Goal: Use online tool/utility: Utilize a website feature to perform a specific function

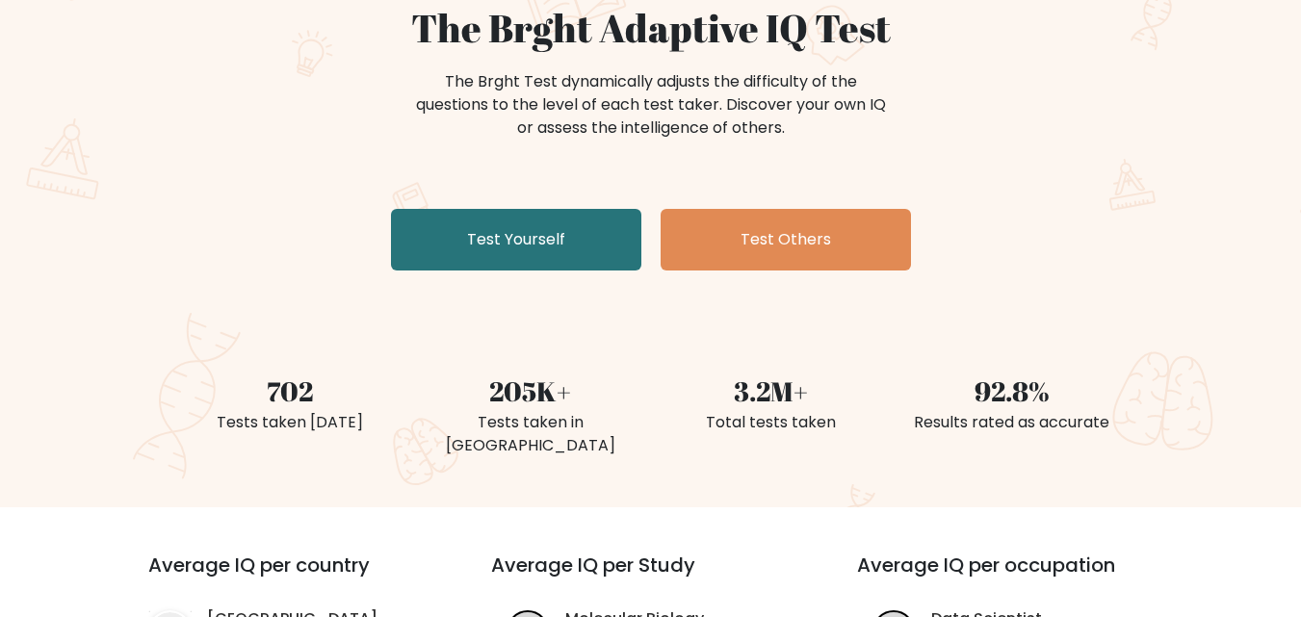
scroll to position [194, 0]
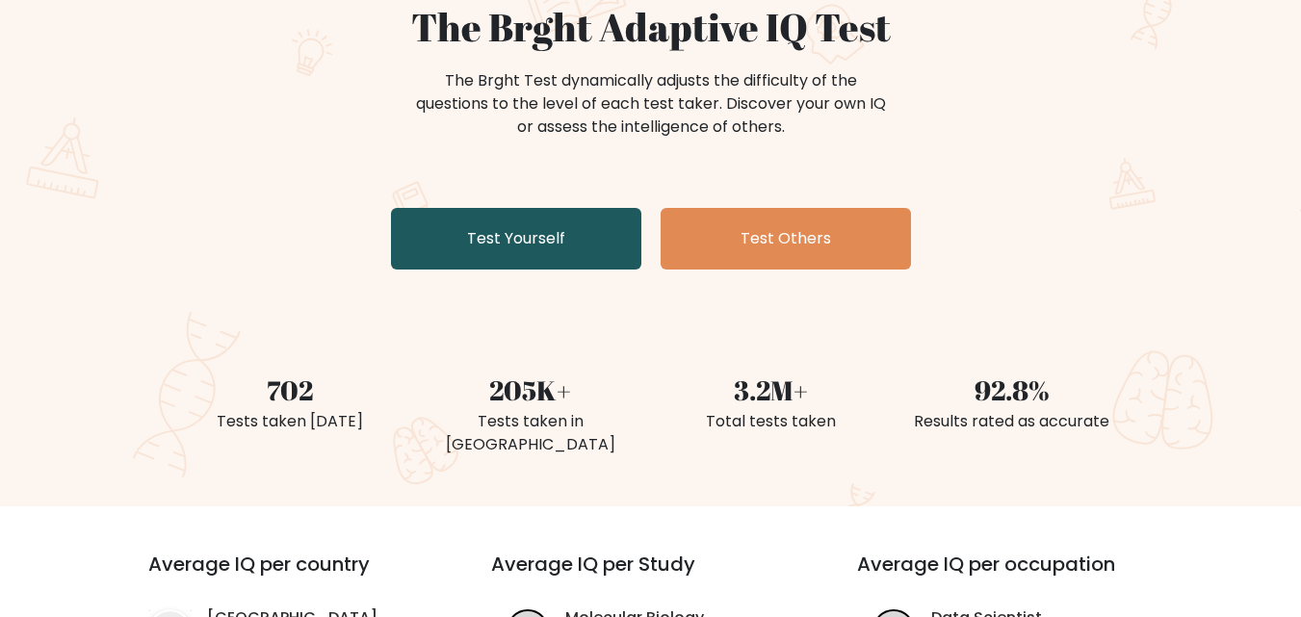
click at [566, 247] on link "Test Yourself" at bounding box center [516, 239] width 250 height 62
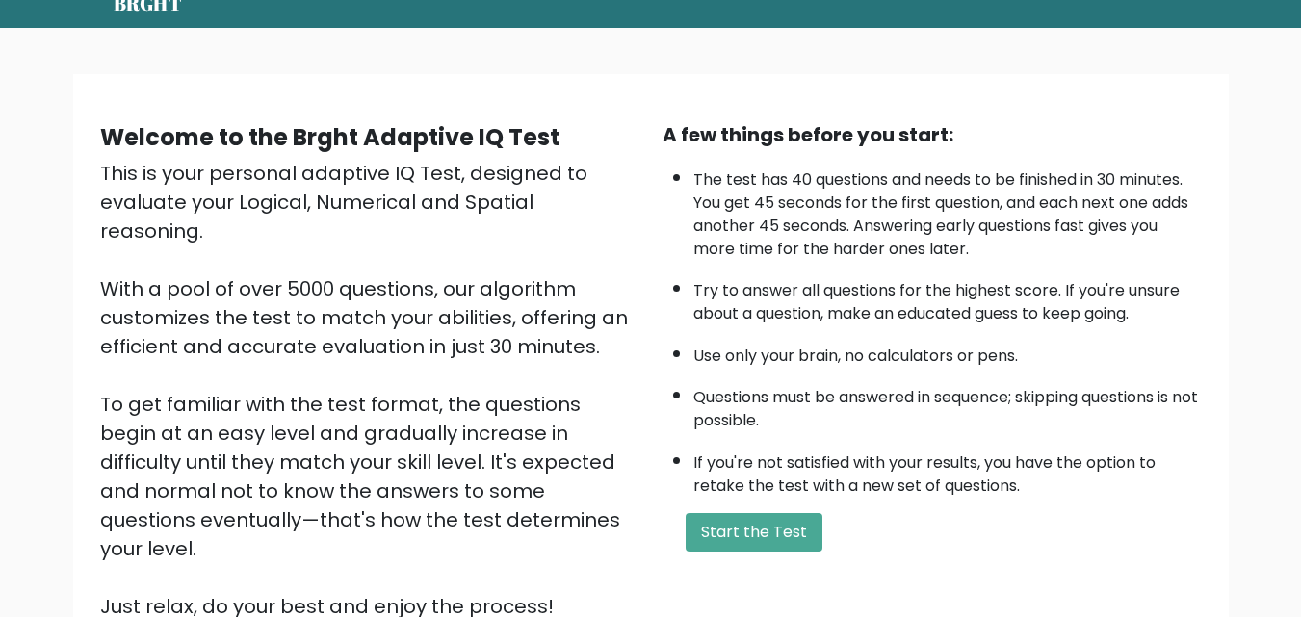
scroll to position [80, 0]
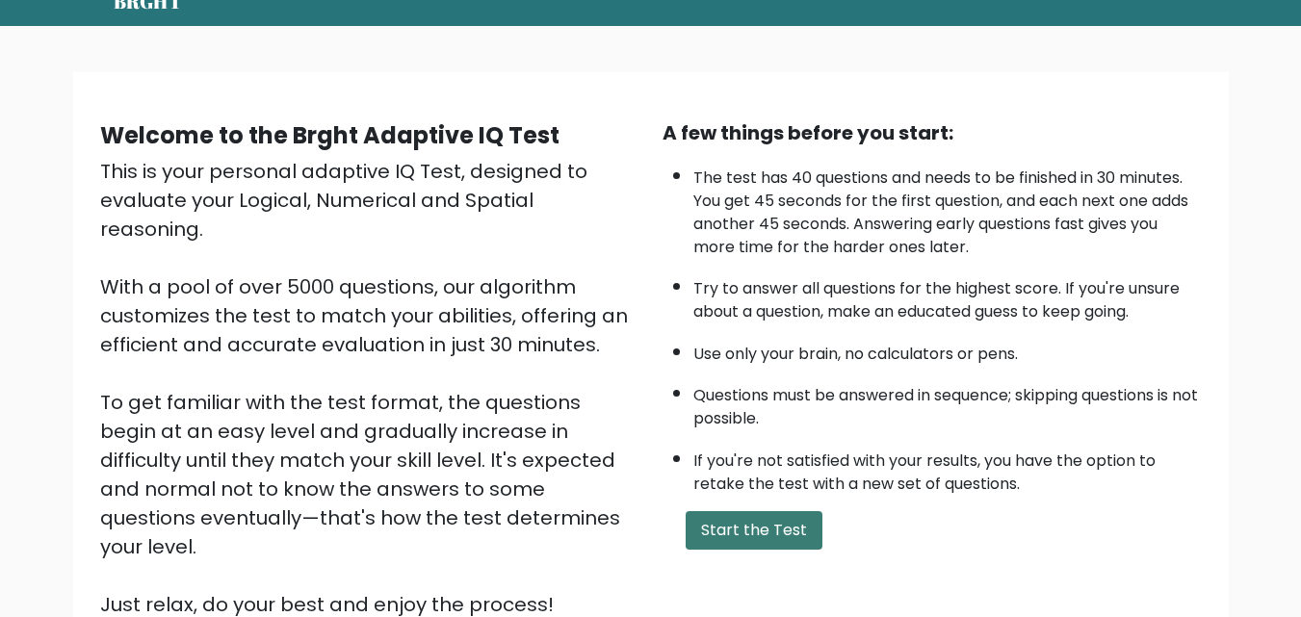
click at [750, 514] on button "Start the Test" at bounding box center [753, 530] width 137 height 39
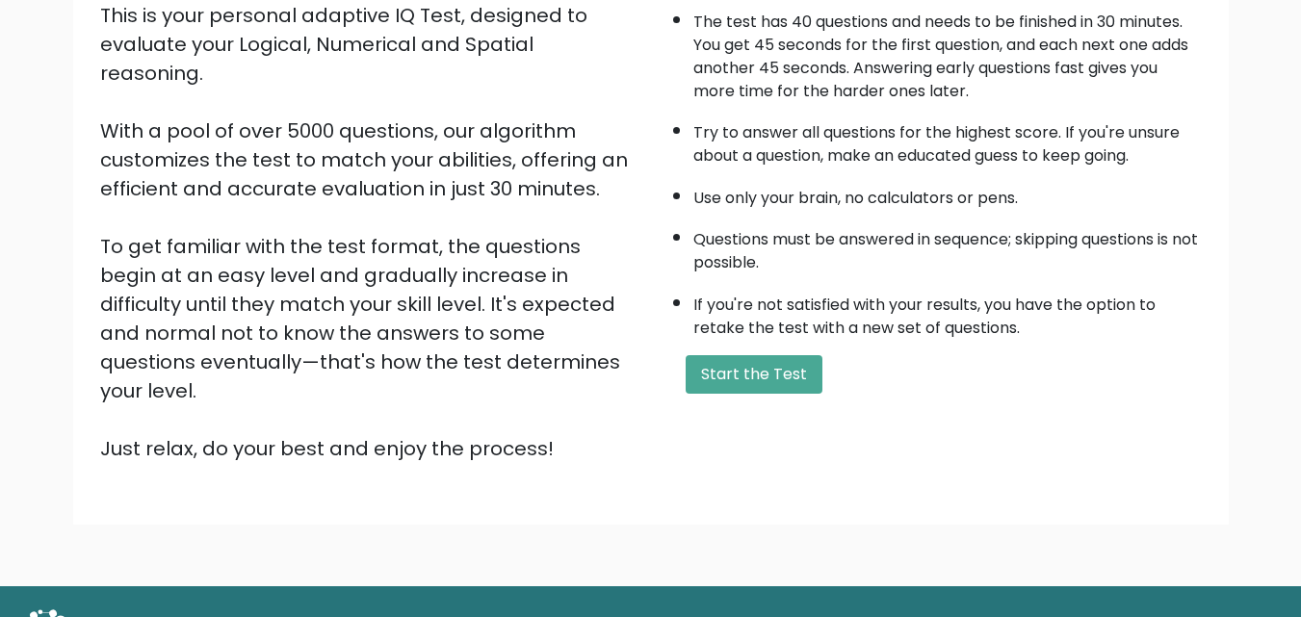
scroll to position [0, 0]
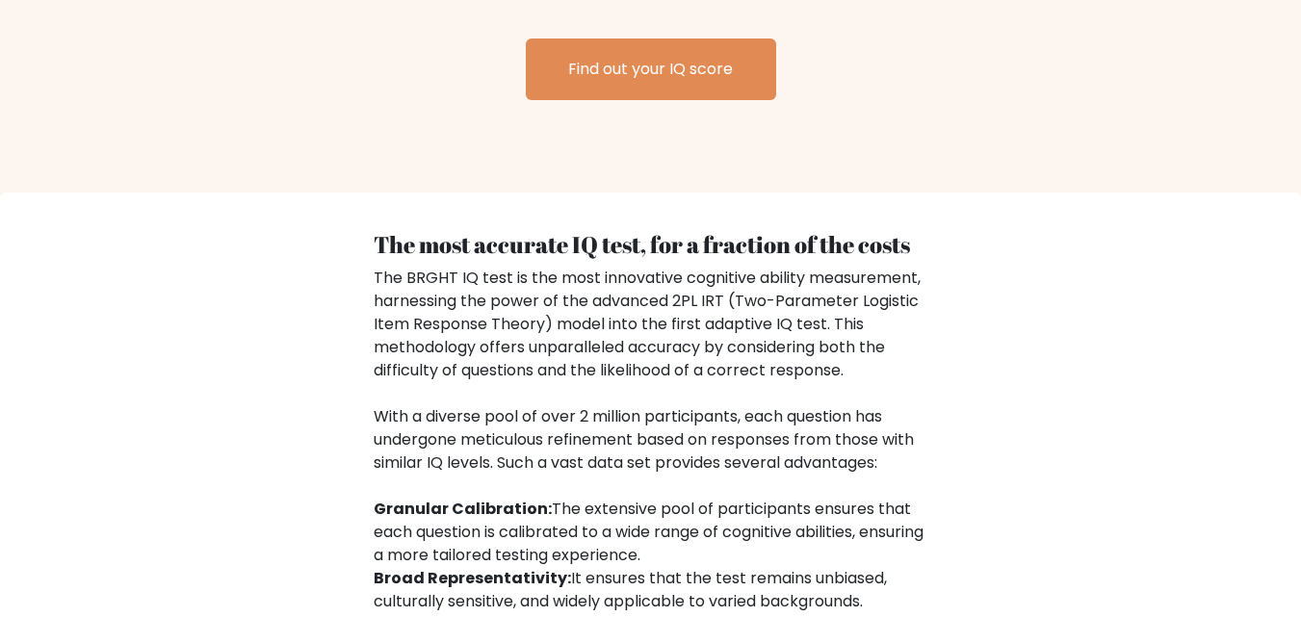
scroll to position [2730, 0]
